Goal: Check status: Check status

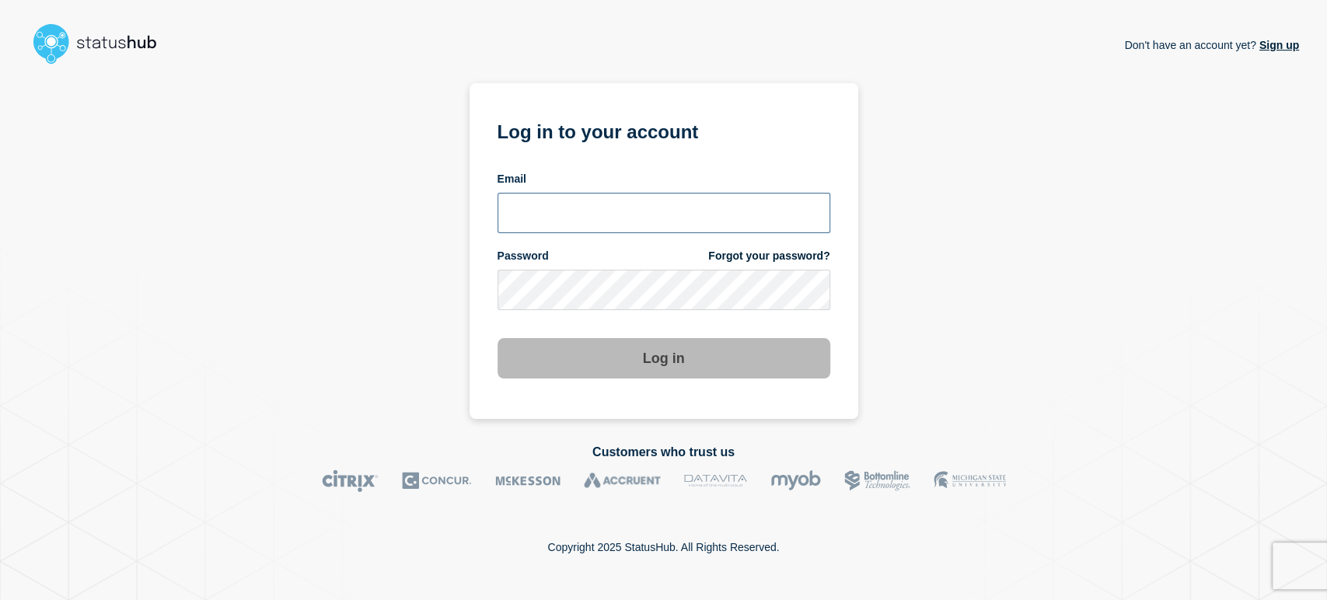
click at [543, 204] on input "email input" at bounding box center [664, 213] width 333 height 40
type input "[PERSON_NAME][EMAIL_ADDRESS][PERSON_NAME][DOMAIN_NAME]"
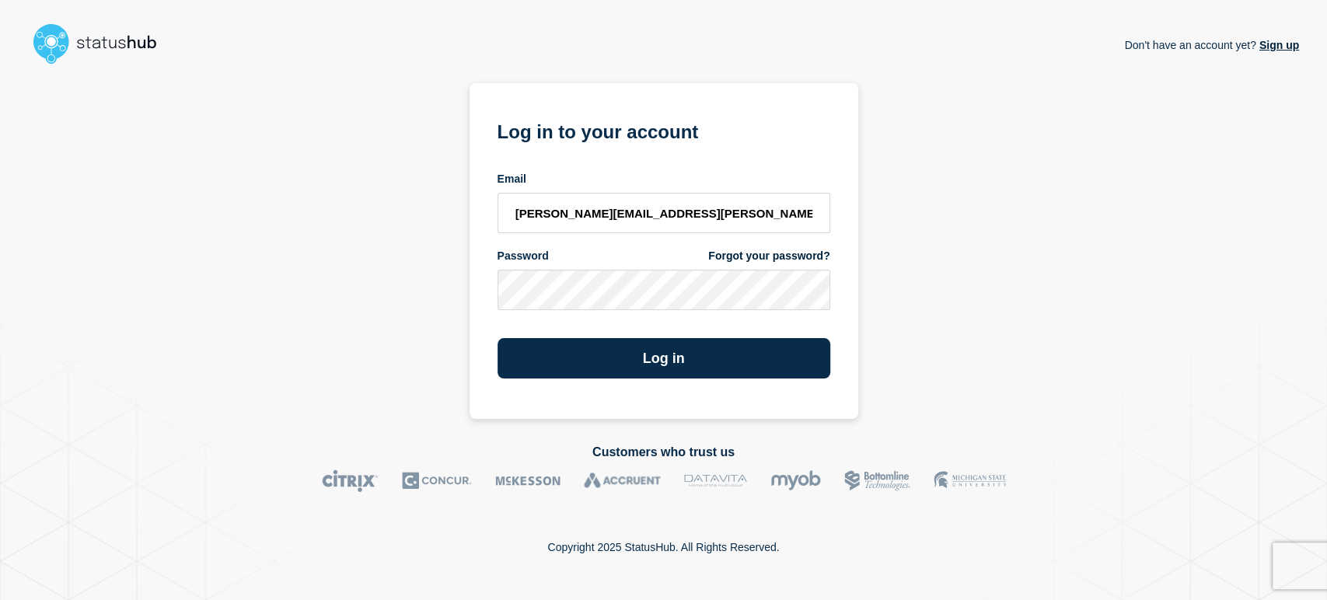
click at [498, 338] on button "Log in" at bounding box center [664, 358] width 333 height 40
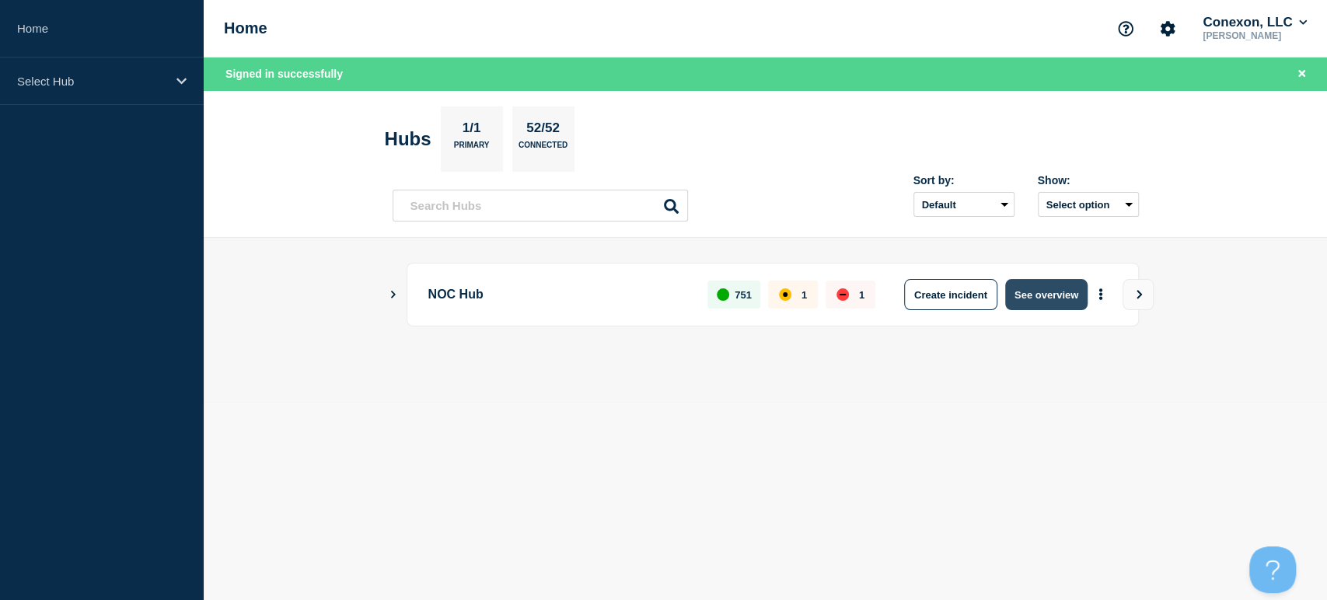
click at [1051, 288] on button "See overview" at bounding box center [1046, 294] width 82 height 31
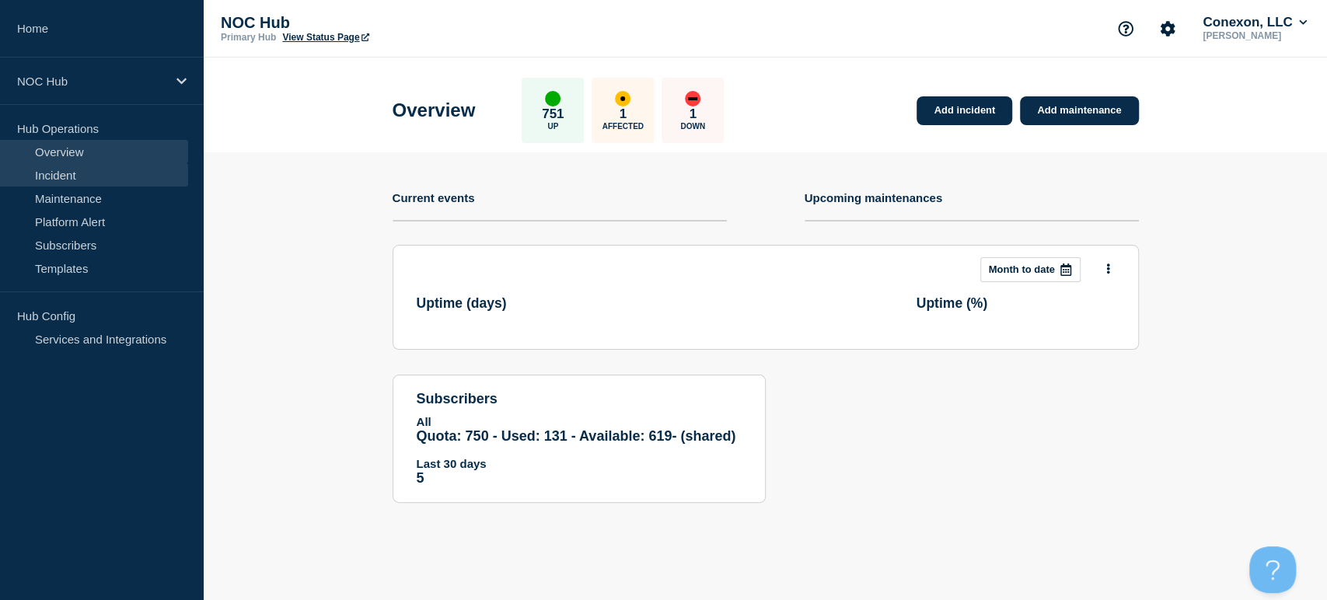
click at [50, 172] on link "Incident" at bounding box center [94, 174] width 188 height 23
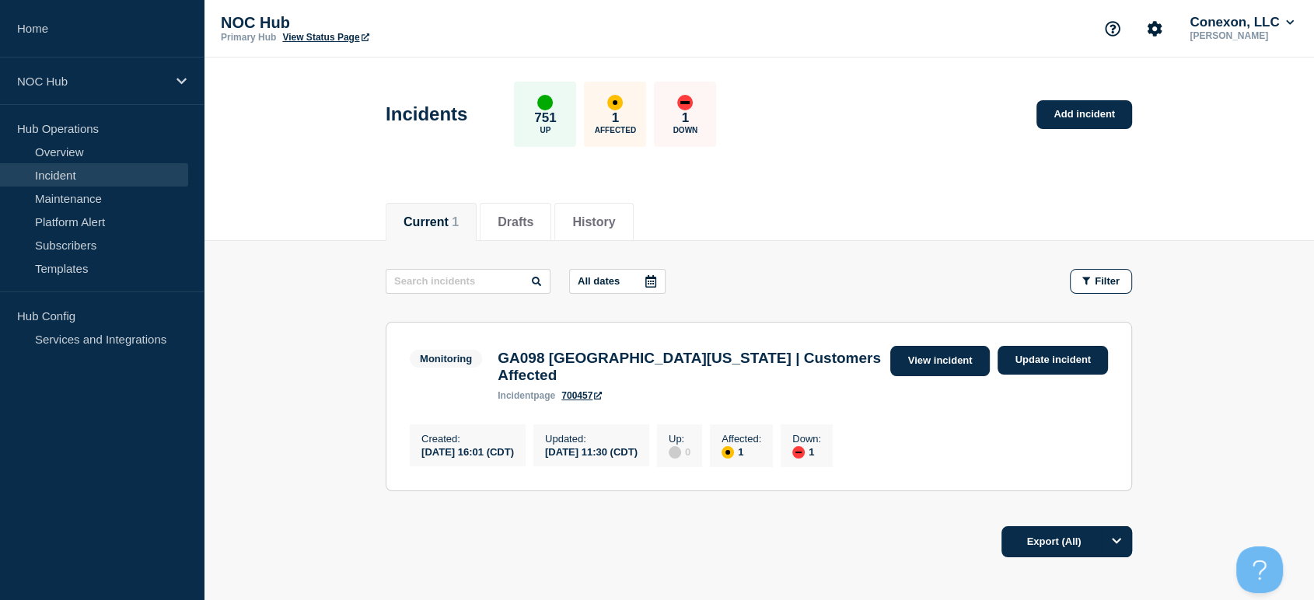
click at [913, 357] on link "View incident" at bounding box center [940, 361] width 100 height 30
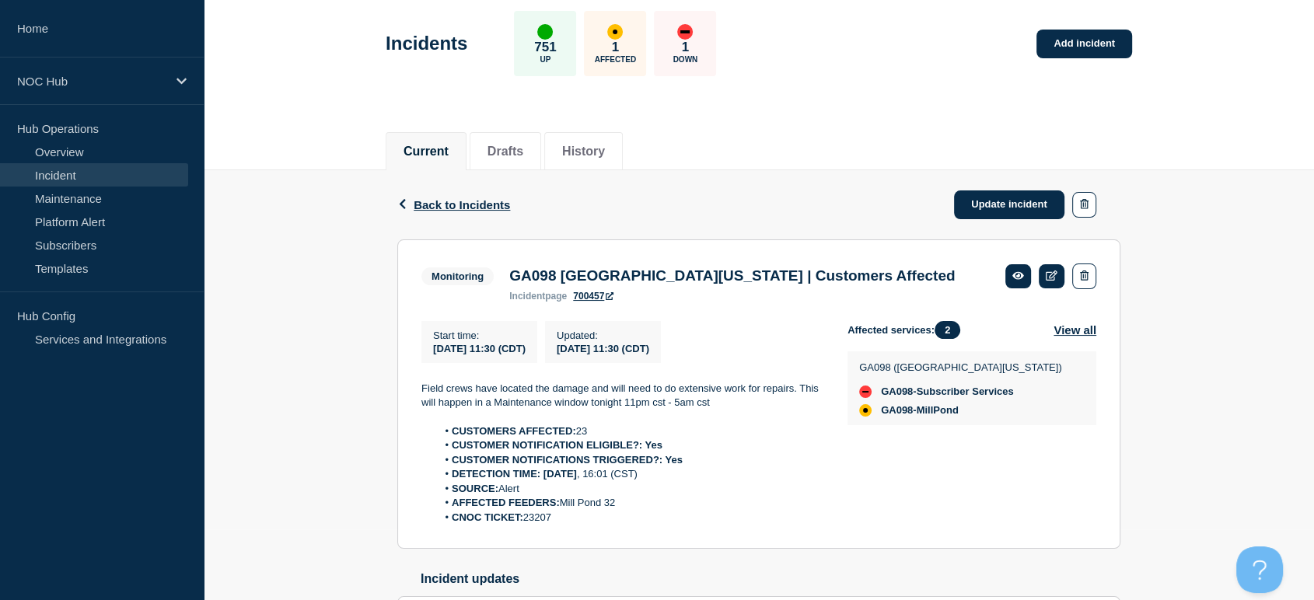
scroll to position [173, 0]
